Goal: Task Accomplishment & Management: Use online tool/utility

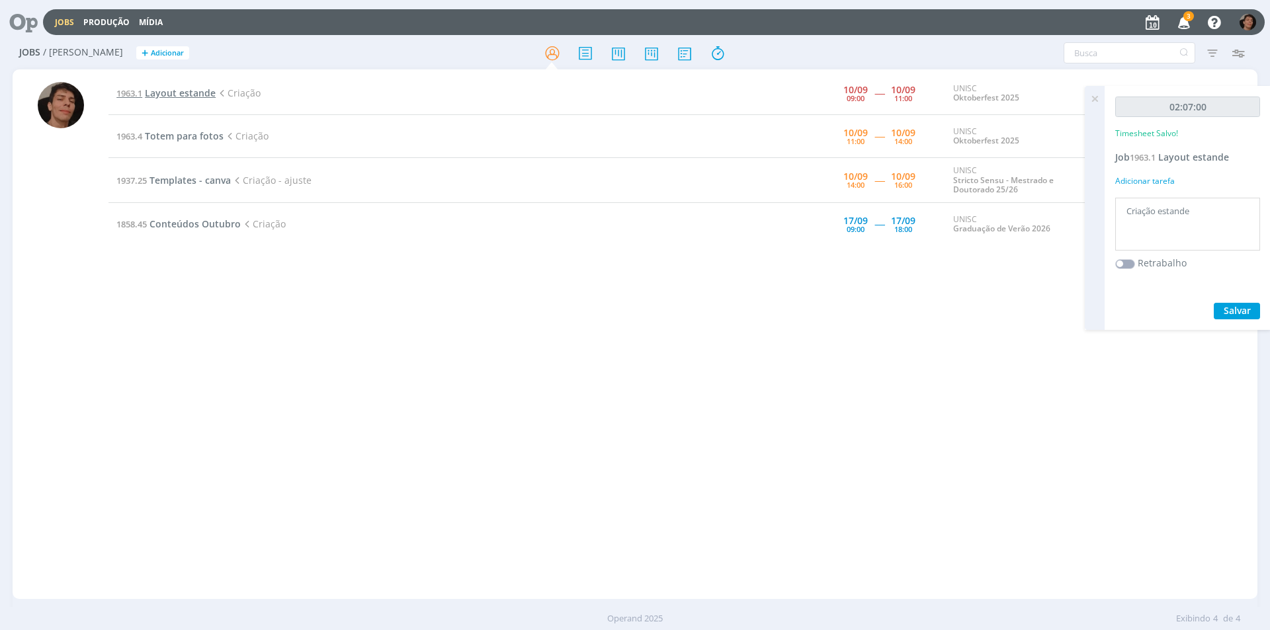
click at [191, 93] on span "Layout estande" at bounding box center [180, 93] width 71 height 13
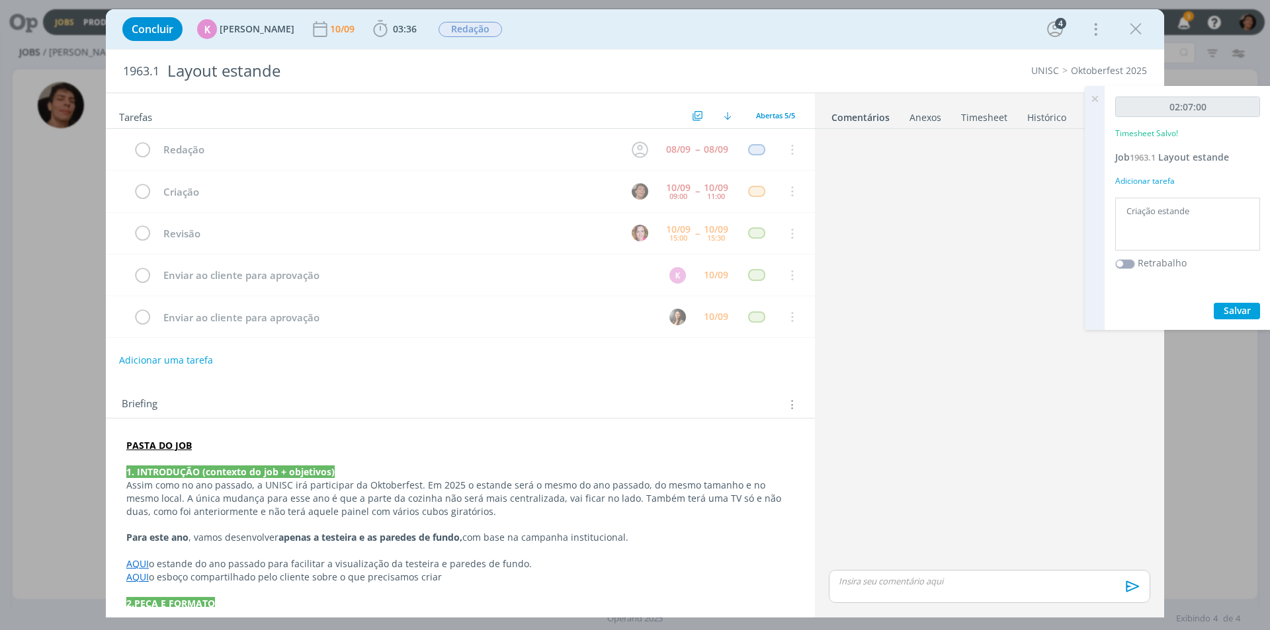
click at [1091, 98] on icon at bounding box center [1094, 99] width 24 height 26
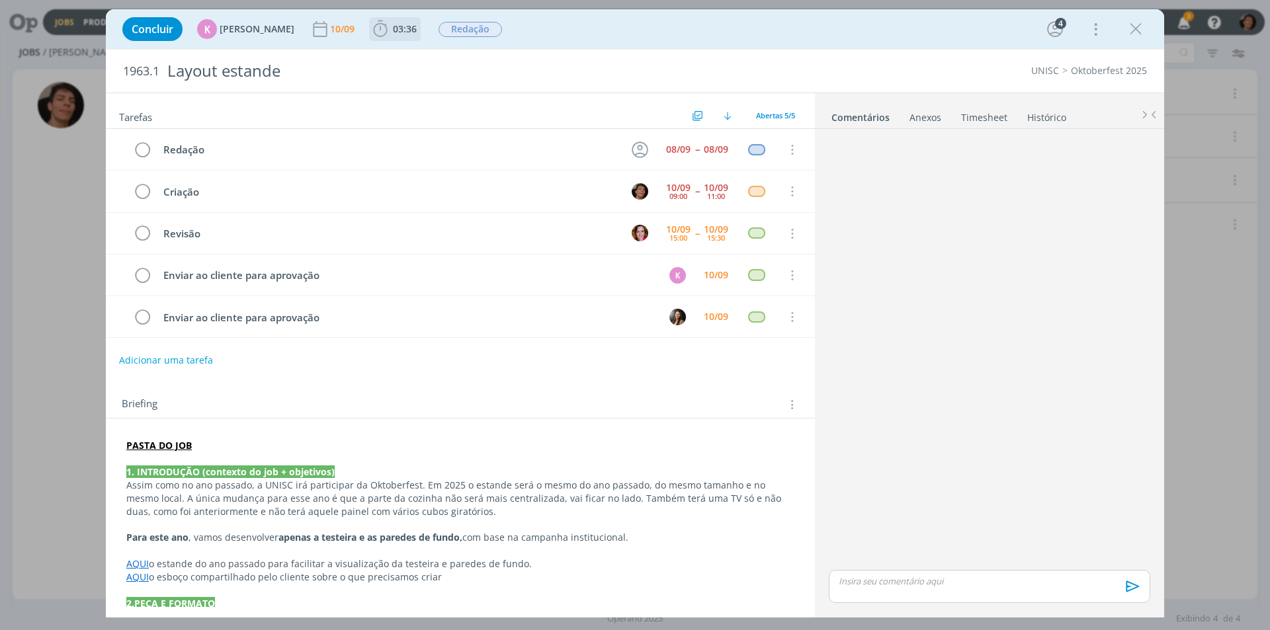
click at [373, 33] on icon "dialog" at bounding box center [380, 29] width 20 height 20
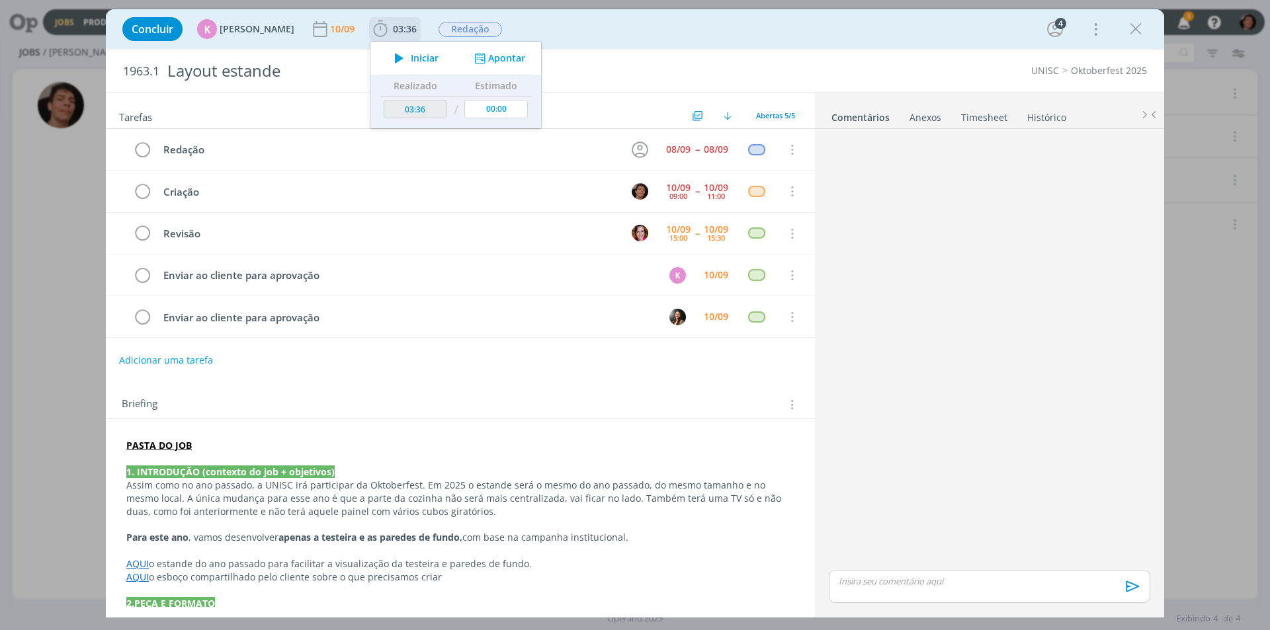
click at [409, 50] on div "Iniciar Apontar" at bounding box center [455, 58] width 171 height 33
click at [411, 54] on span "Iniciar" at bounding box center [425, 58] width 28 height 9
click at [392, 61] on icon "dialog" at bounding box center [399, 58] width 23 height 17
click at [97, 196] on div "Concluir K [PERSON_NAME] [DATE] 03:36 Parar Apontar Data * [DATE] Horas * 00:00…" at bounding box center [635, 315] width 1270 height 630
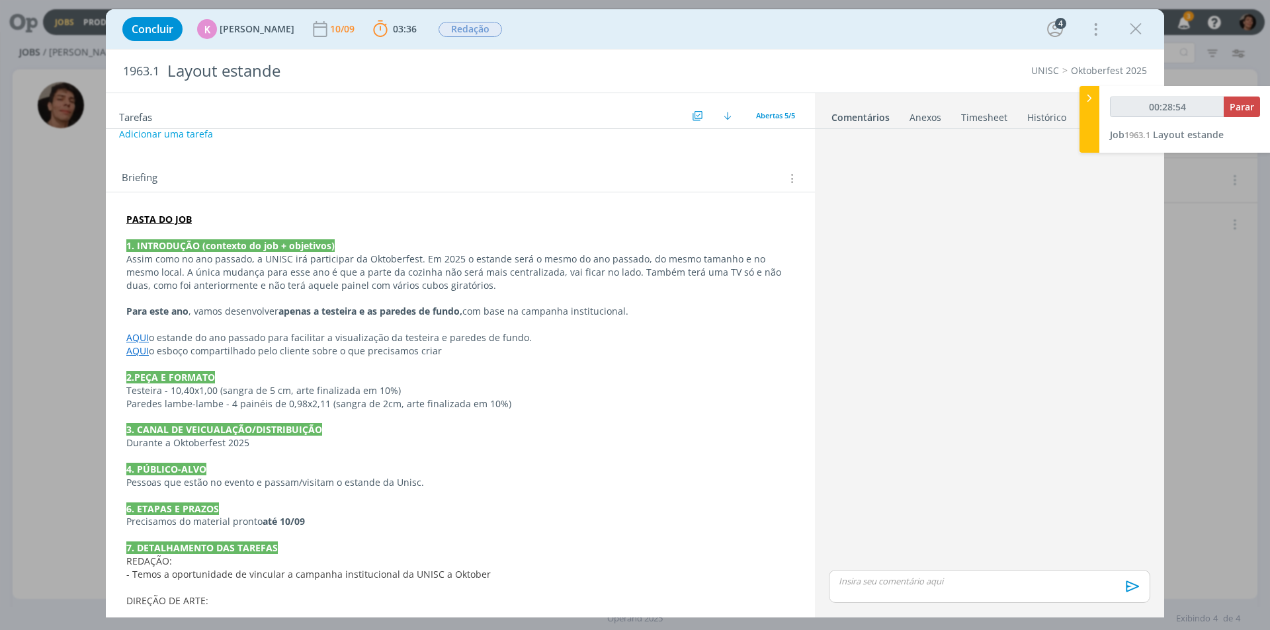
scroll to position [249, 0]
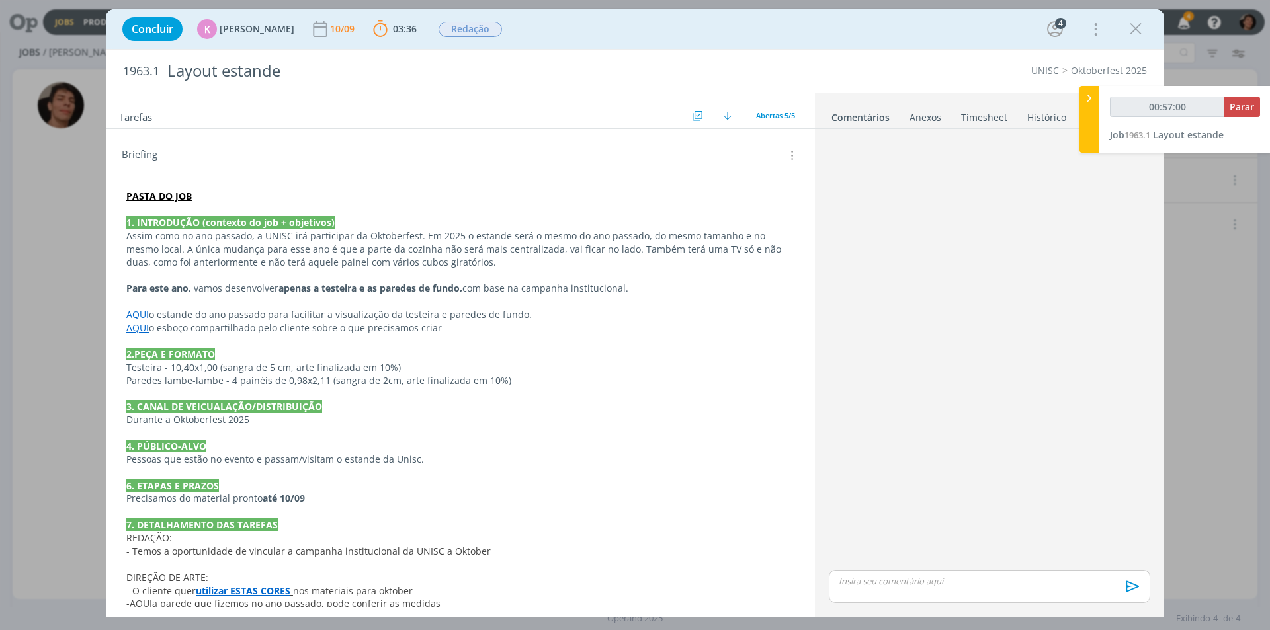
type input "00:58:00"
